Goal: Task Accomplishment & Management: Manage account settings

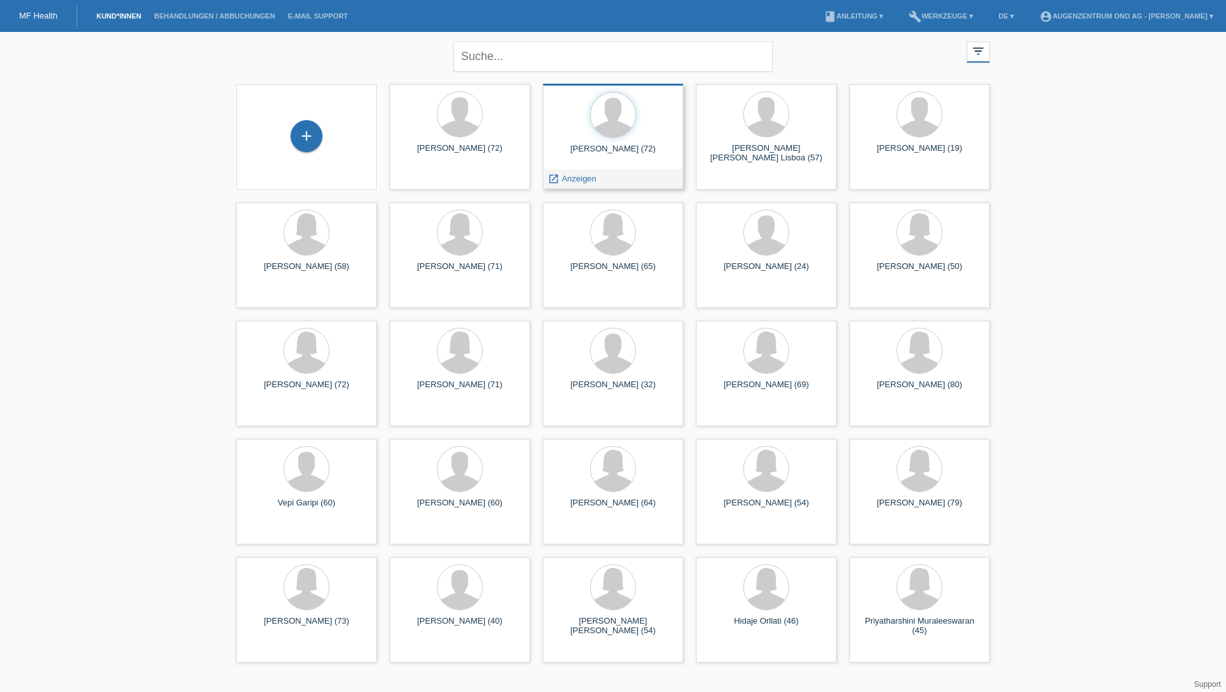
click at [605, 143] on div "[PERSON_NAME] (72) launch Anzeigen" at bounding box center [613, 136] width 141 height 105
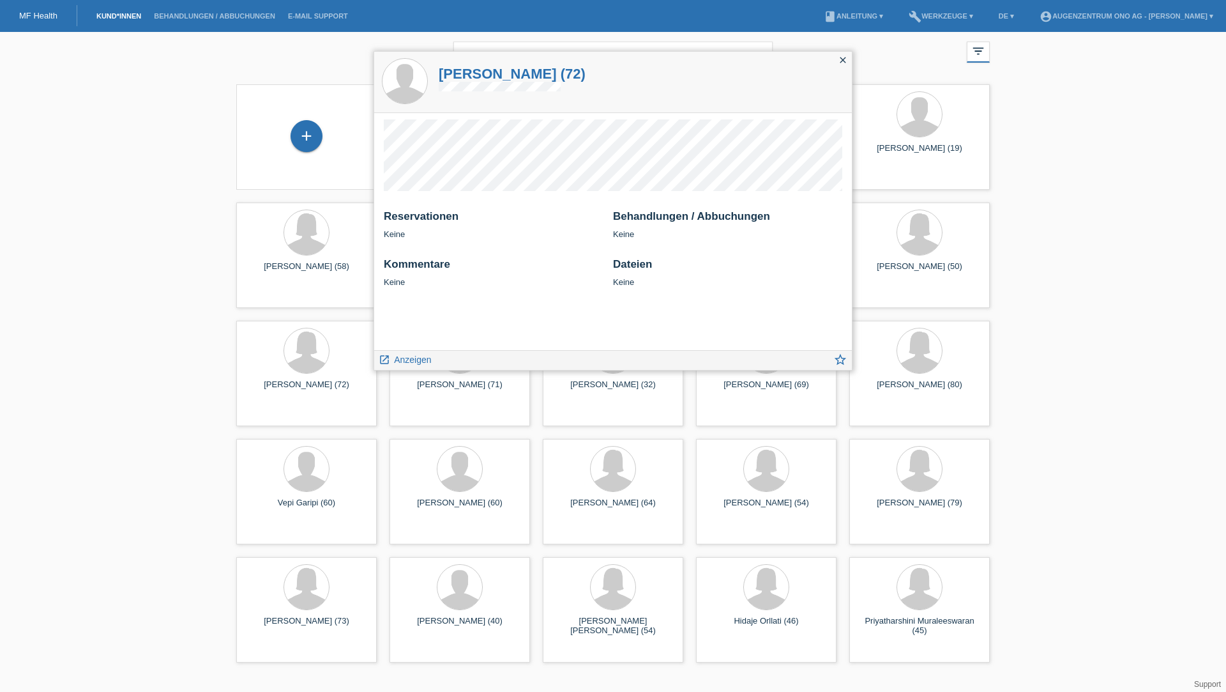
click at [849, 61] on div "close" at bounding box center [843, 61] width 18 height 19
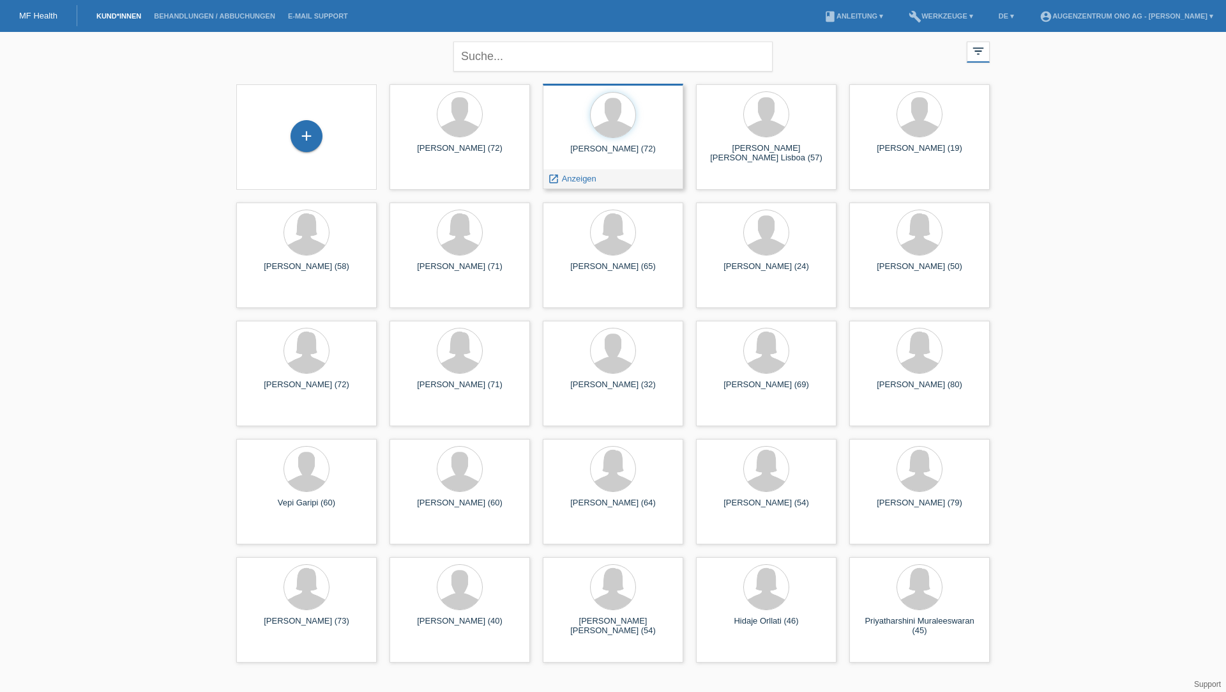
click at [611, 145] on div "[PERSON_NAME] (72)" at bounding box center [613, 154] width 120 height 20
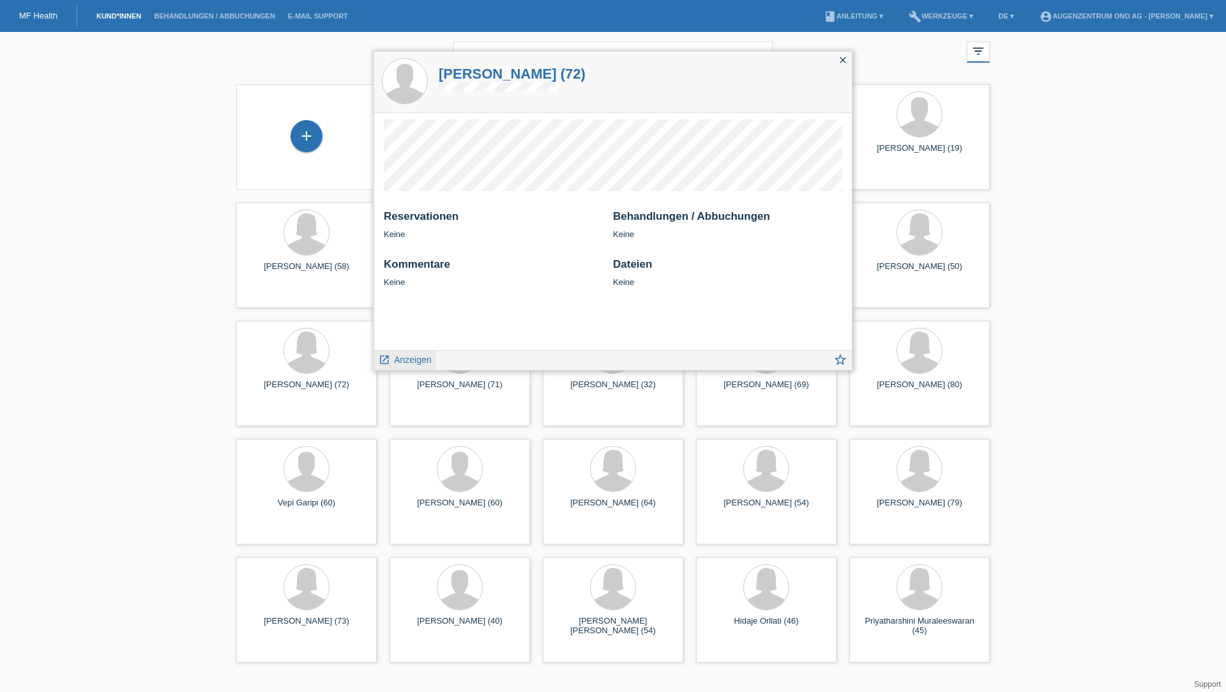
click at [402, 358] on span "Anzeigen" at bounding box center [412, 359] width 37 height 10
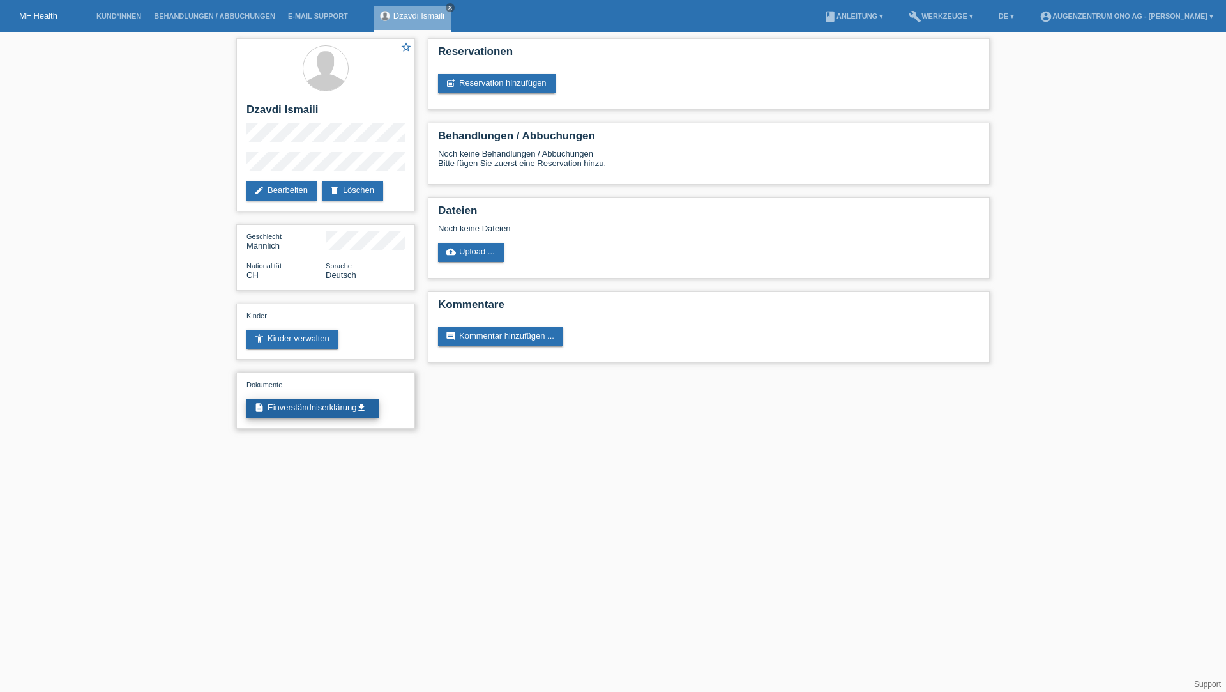
click at [331, 407] on link "description Einverständniserklärung get_app" at bounding box center [313, 408] width 132 height 19
click at [521, 84] on link "post_add Reservation hinzufügen" at bounding box center [497, 83] width 118 height 19
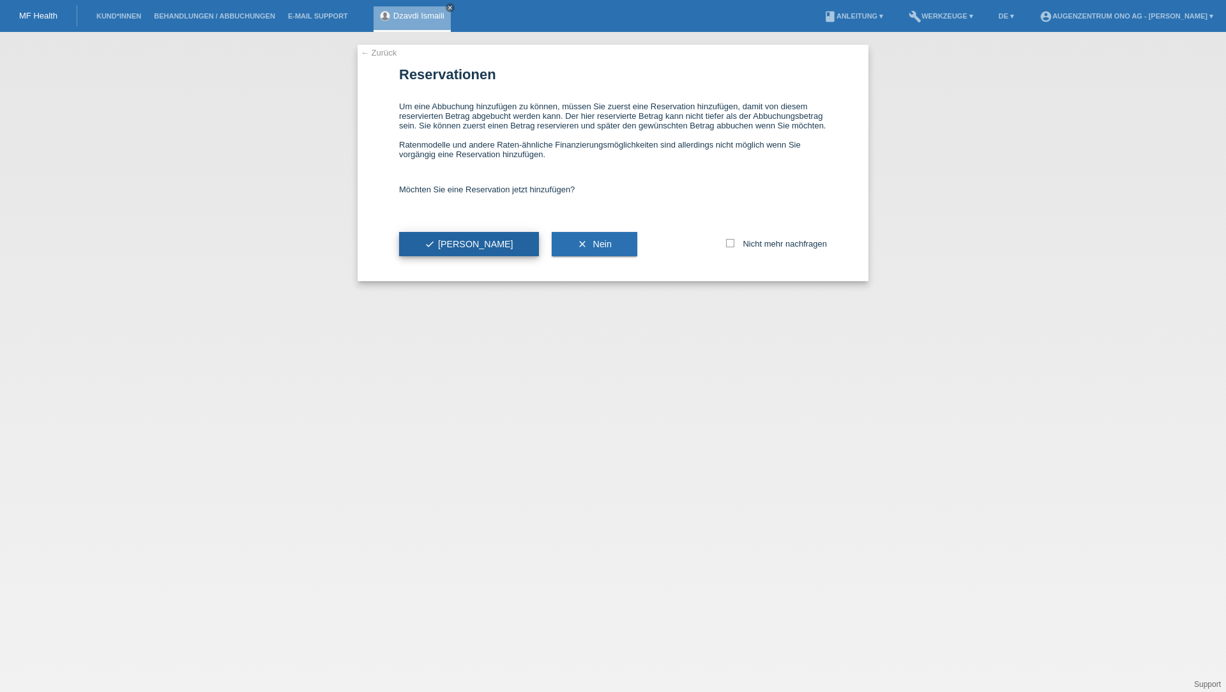
click at [434, 247] on icon "check" at bounding box center [430, 244] width 10 height 10
click at [442, 241] on span "check Ja" at bounding box center [469, 244] width 89 height 10
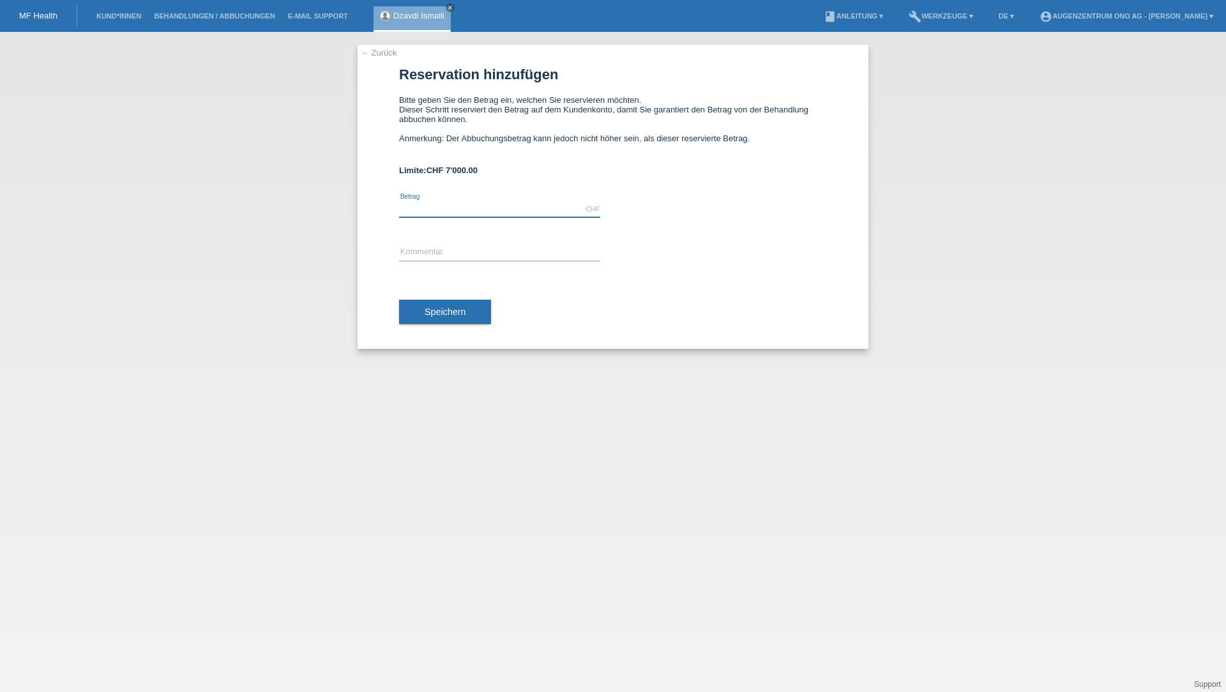
click at [439, 208] on input "text" at bounding box center [499, 209] width 201 height 16
type input "3800.00"
click at [458, 250] on input "text" at bounding box center [499, 253] width 201 height 16
type input "OP vom 18.09.2025 bds."
click at [461, 309] on span "Speichern" at bounding box center [445, 312] width 41 height 10
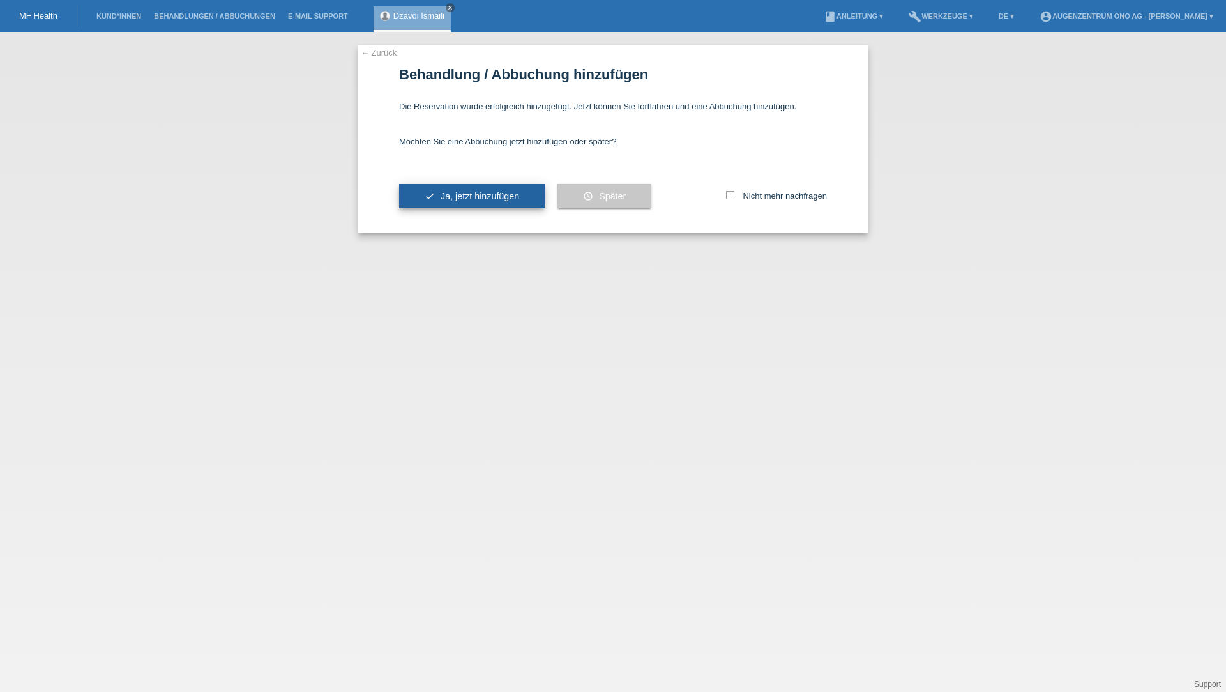
click at [434, 192] on icon "check" at bounding box center [430, 196] width 10 height 10
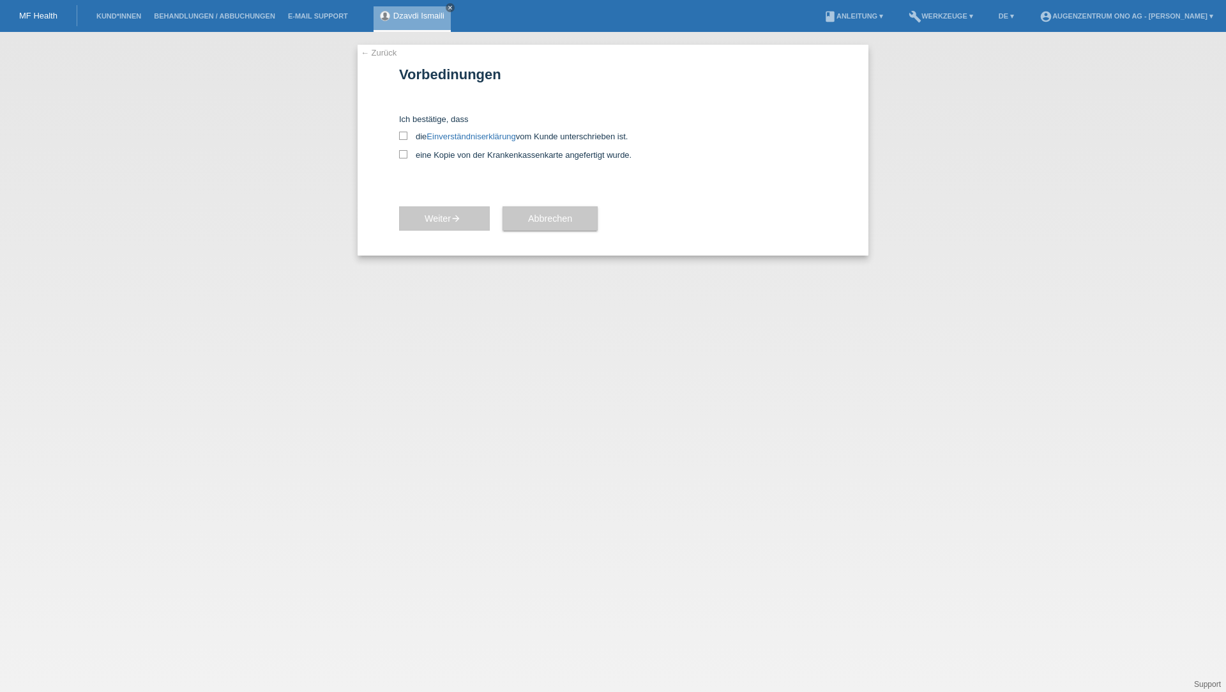
drag, startPoint x: 408, startPoint y: 130, endPoint x: 405, endPoint y: 138, distance: 8.3
click at [408, 131] on div "Ich bestätige, dass die Einverständniserklärung vom Kunde unterschrieben ist. e…" at bounding box center [613, 136] width 428 height 45
click at [404, 138] on icon at bounding box center [403, 136] width 8 height 8
click at [404, 138] on input "die Einverständniserklärung vom Kunde unterschrieben ist." at bounding box center [403, 136] width 8 height 8
checkbox input "true"
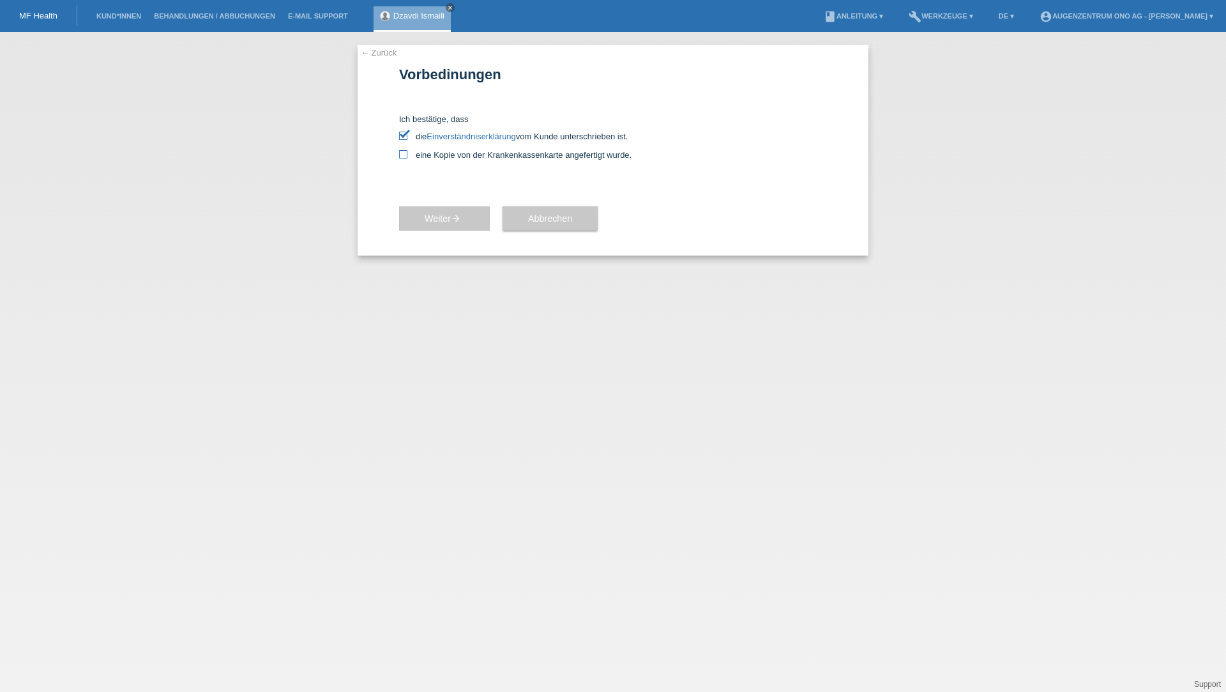
click at [406, 153] on icon at bounding box center [403, 154] width 8 height 8
click at [406, 153] on input "eine Kopie von der Krankenkassenkarte angefertigt wurde." at bounding box center [403, 154] width 8 height 8
checkbox input "true"
click at [449, 216] on span "Weiter arrow_forward" at bounding box center [445, 218] width 40 height 10
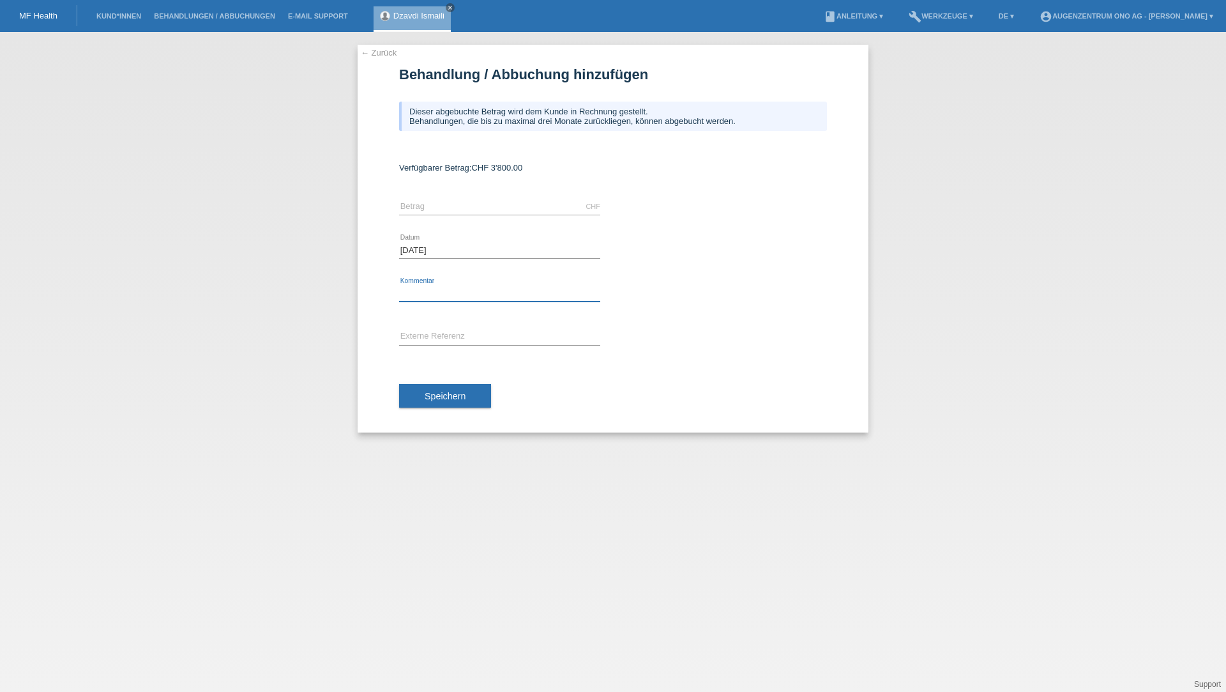
click at [420, 289] on input "text" at bounding box center [499, 293] width 201 height 16
click at [491, 195] on div "CHF error [GEOGRAPHIC_DATA]" at bounding box center [499, 206] width 201 height 43
click at [492, 207] on input "text" at bounding box center [499, 207] width 201 height 16
type input "3800.00"
drag, startPoint x: 437, startPoint y: 304, endPoint x: 436, endPoint y: 298, distance: 6.4
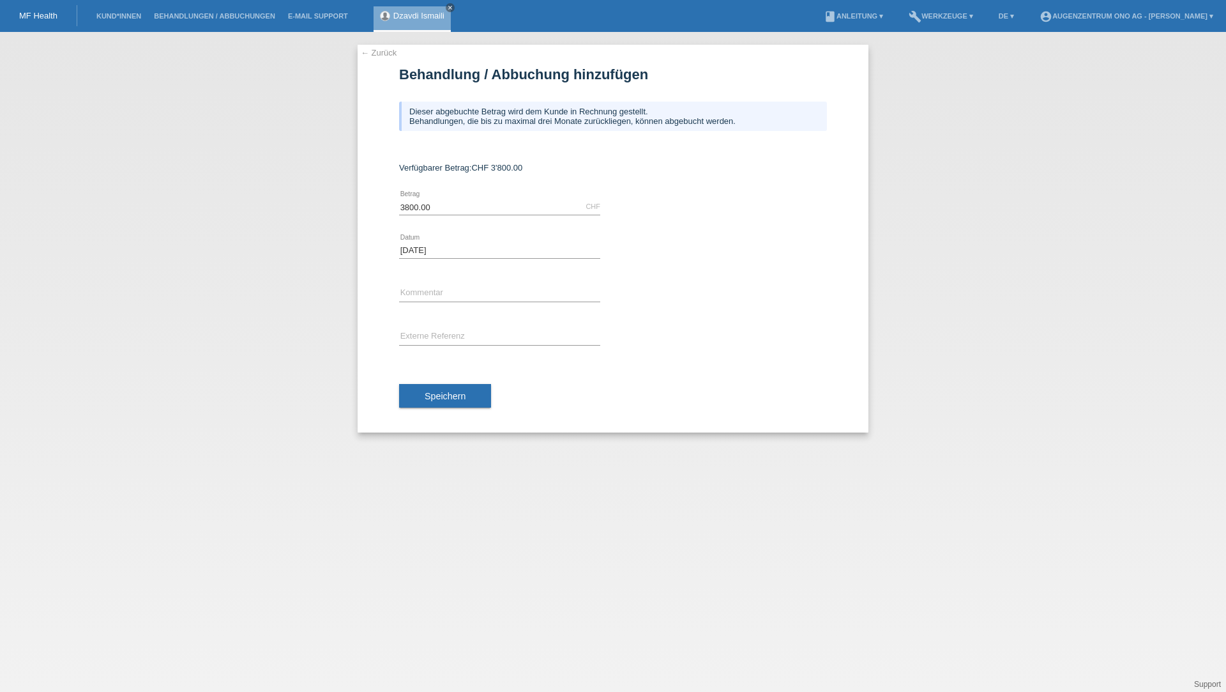
click at [437, 304] on div "error Kommentar" at bounding box center [499, 293] width 201 height 43
click at [436, 297] on input "text" at bounding box center [499, 293] width 201 height 16
type input "OP bds. 18.09.2025"
drag, startPoint x: 469, startPoint y: 400, endPoint x: 598, endPoint y: 456, distance: 140.5
click at [469, 399] on button "Speichern" at bounding box center [445, 396] width 92 height 24
